Goal: Transaction & Acquisition: Purchase product/service

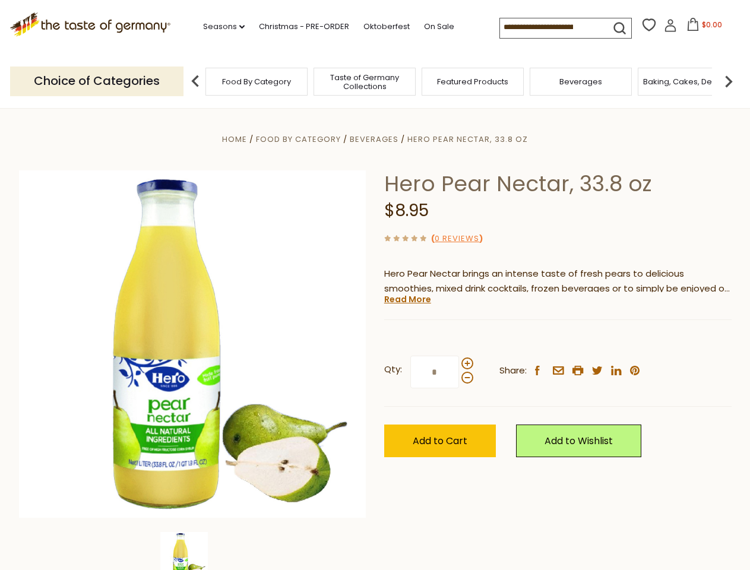
click at [375, 285] on div "Home Food By Category [GEOGRAPHIC_DATA] Hero Pear Nectar, 33.8 oz Hero Pear Nec…" at bounding box center [375, 360] width 731 height 457
click at [219, 27] on link "Seasons dropdown_arrow" at bounding box center [224, 26] width 42 height 13
click at [551, 27] on input at bounding box center [550, 26] width 100 height 17
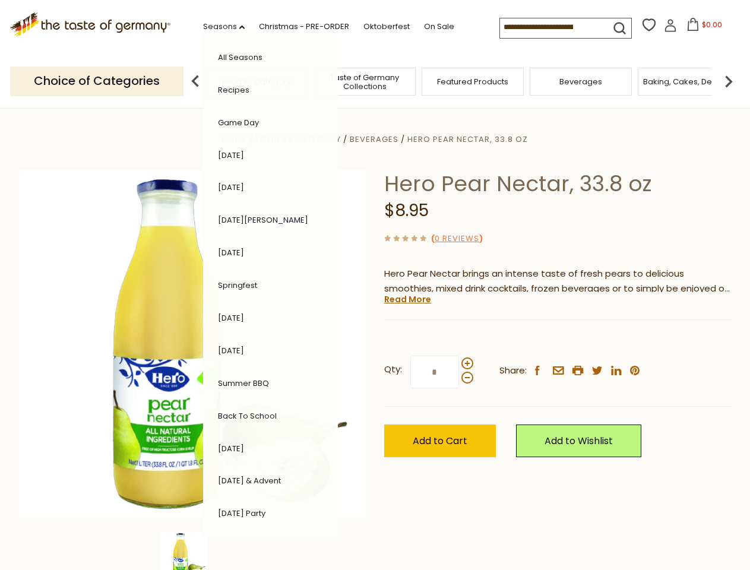
click at [702, 28] on span "$0.00" at bounding box center [712, 25] width 20 height 10
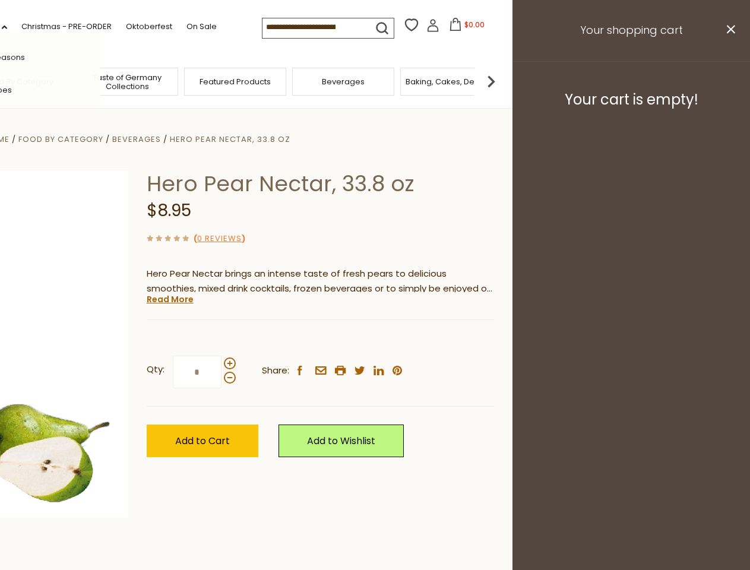
click at [100, 81] on div "All Seasons Recipes Game Day [DATE] [DATE] [DATE][PERSON_NAME] [DATE] Springfes…" at bounding box center [33, 285] width 135 height 504
click at [729, 81] on footer "Your cart is empty!" at bounding box center [632, 99] width 238 height 77
click at [375, 339] on div "Qty: * Share: facebook email printer twitter linkedin pinterest" at bounding box center [321, 372] width 348 height 69
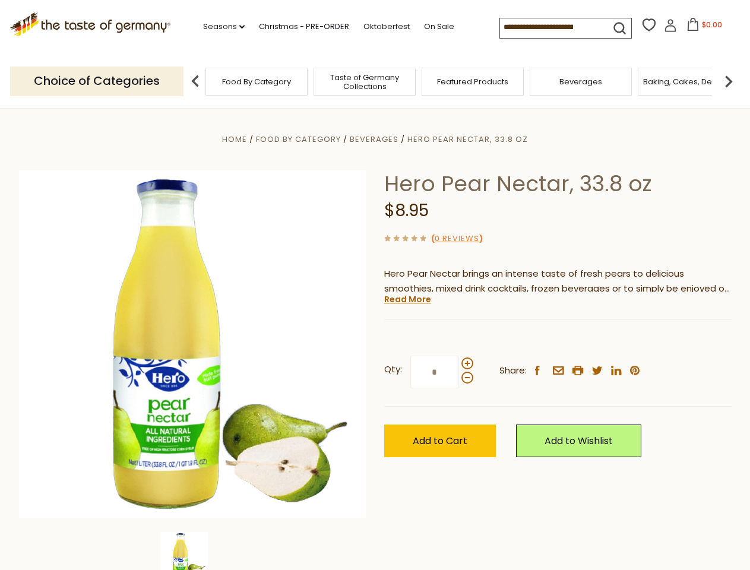
click at [192, 551] on div "Home Food By Category [GEOGRAPHIC_DATA] Hero Pear Nectar, 33.8 oz Hero Pear Nec…" at bounding box center [375, 360] width 731 height 457
click at [192, 551] on img at bounding box center [184, 556] width 48 height 48
click at [407, 299] on link "Read More" at bounding box center [407, 299] width 47 height 12
